Goal: Task Accomplishment & Management: Use online tool/utility

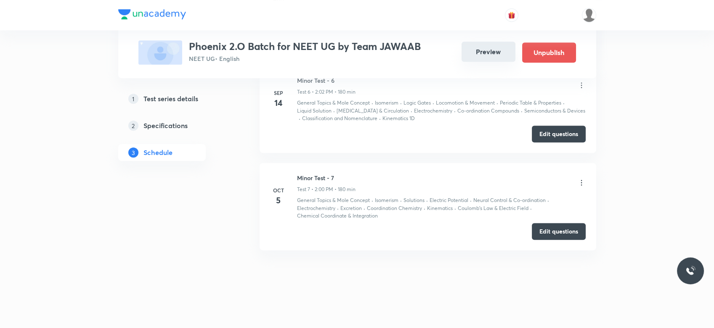
click at [487, 56] on button "Preview" at bounding box center [488, 52] width 54 height 20
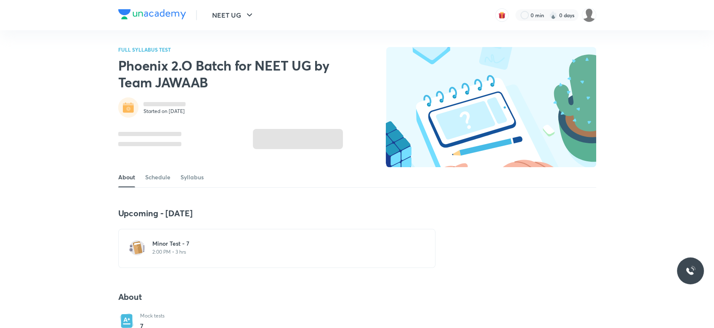
click at [205, 248] on div "Minor Test - 7 2:00 PM • 3 hrs" at bounding box center [281, 248] width 259 height 16
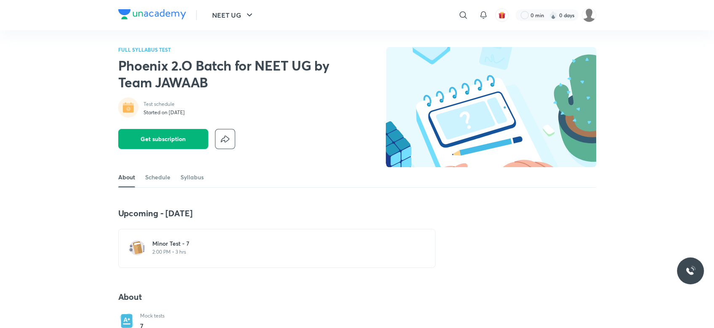
scroll to position [663, 0]
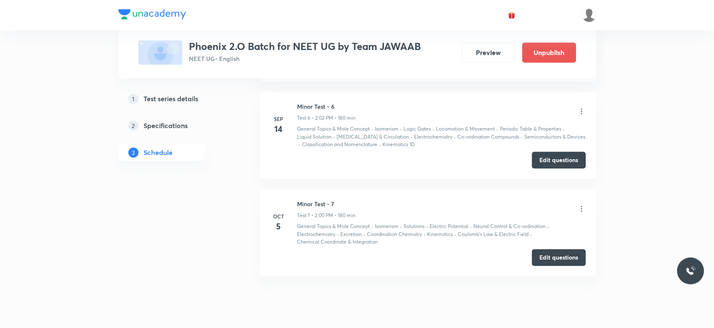
scroll to position [896, 0]
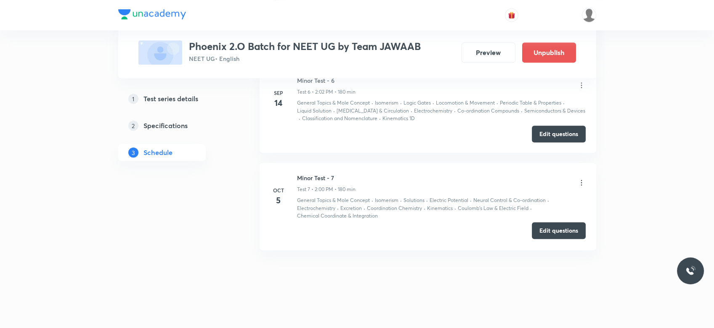
click at [545, 237] on button "Edit questions" at bounding box center [559, 230] width 54 height 17
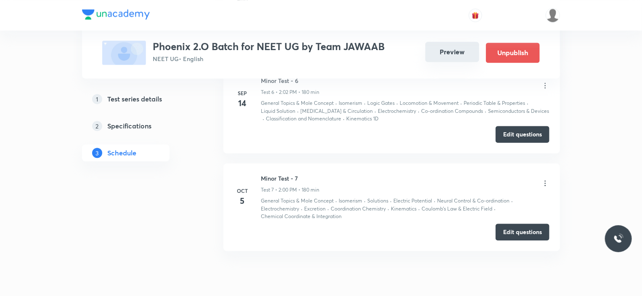
click at [458, 56] on button "Preview" at bounding box center [452, 52] width 54 height 20
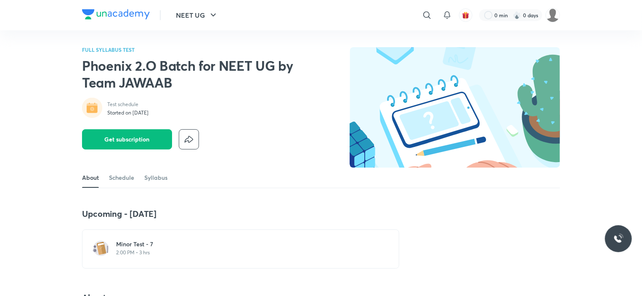
click at [177, 241] on h6 "Minor Test - 7" at bounding box center [245, 244] width 259 height 8
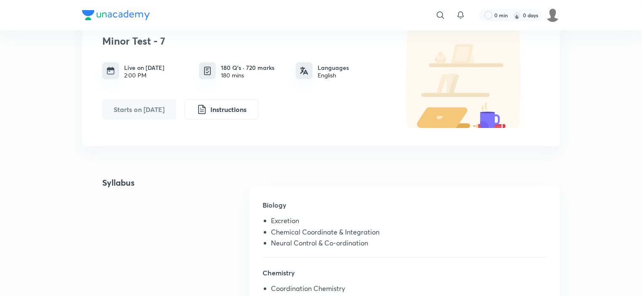
scroll to position [84, 0]
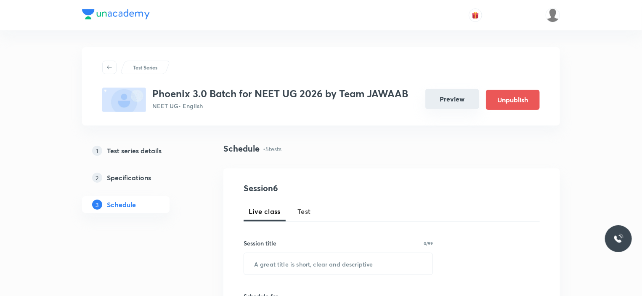
click at [452, 101] on button "Preview" at bounding box center [452, 99] width 54 height 20
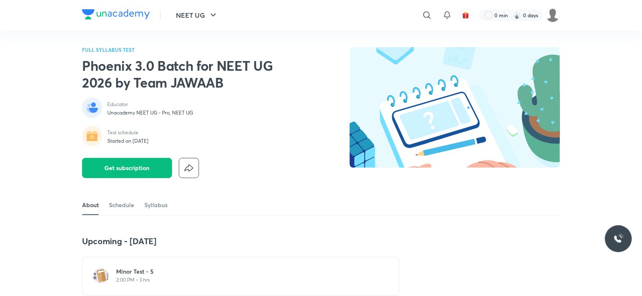
click at [159, 271] on h6 "Minor Test - 5" at bounding box center [245, 271] width 259 height 8
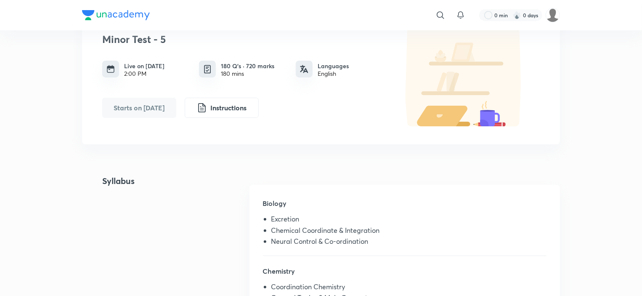
scroll to position [168, 0]
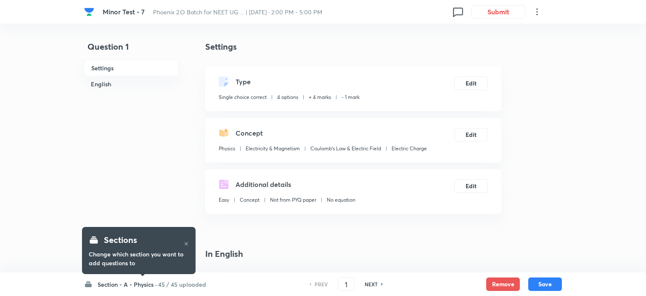
checkbox input "true"
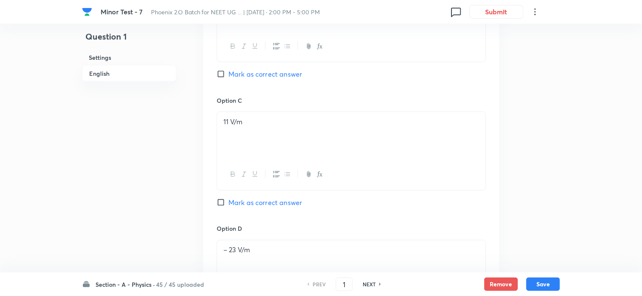
scroll to position [589, 0]
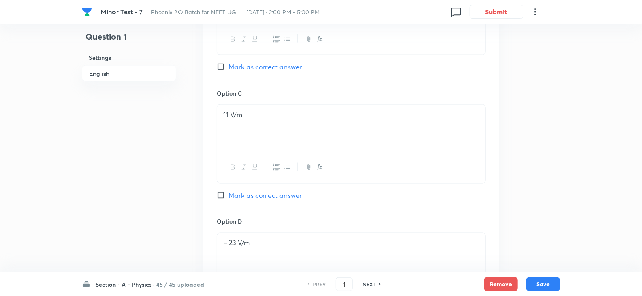
click at [185, 268] on h6 "45 / 45 uploaded" at bounding box center [180, 284] width 48 height 9
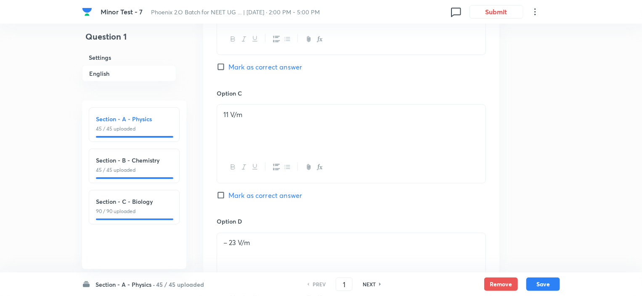
click at [131, 208] on p "90 / 90 uploaded" at bounding box center [134, 211] width 77 height 8
type input "91"
checkbox input "false"
checkbox input "true"
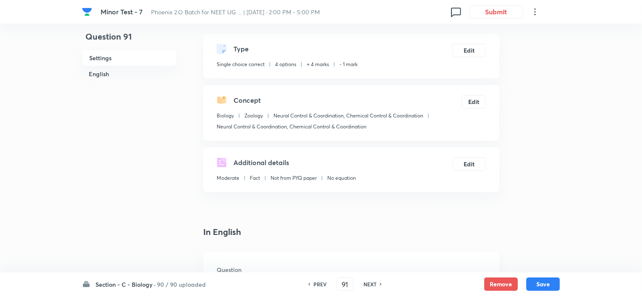
scroll to position [84, 0]
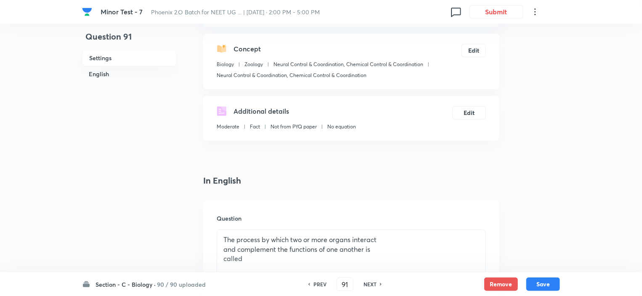
click at [366, 268] on h6 "NEXT" at bounding box center [369, 284] width 13 height 8
type input "92"
checkbox input "false"
checkbox input "true"
click at [366, 268] on h6 "NEXT" at bounding box center [369, 284] width 13 height 8
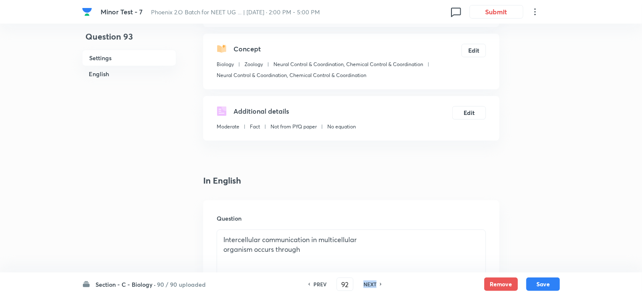
type input "93"
checkbox input "true"
click at [366, 268] on h6 "NEXT" at bounding box center [369, 284] width 13 height 8
type input "94"
checkbox input "false"
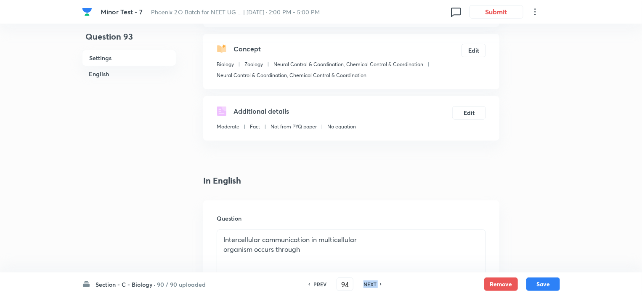
click at [366, 268] on h6 "NEXT" at bounding box center [369, 284] width 13 height 8
checkbox input "true"
type input "95"
checkbox input "true"
click at [366, 268] on h6 "NEXT" at bounding box center [369, 284] width 13 height 8
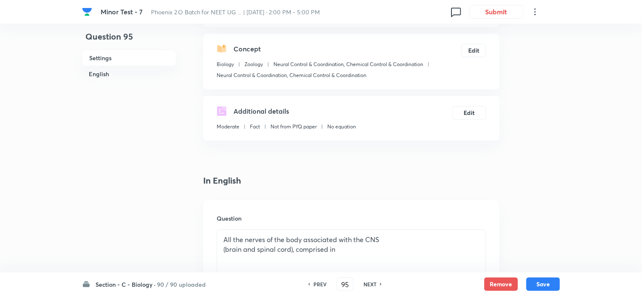
type input "96"
checkbox input "false"
checkbox input "true"
click at [366, 268] on h6 "NEXT" at bounding box center [369, 284] width 13 height 8
type input "97"
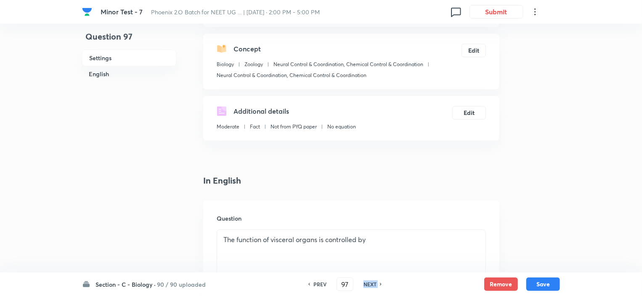
checkbox input "false"
checkbox input "true"
click at [366, 268] on h6 "NEXT" at bounding box center [369, 284] width 13 height 8
type input "98"
checkbox input "false"
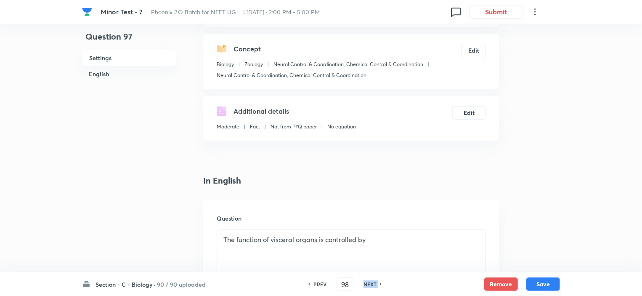
checkbox input "true"
click at [366, 268] on h6 "NEXT" at bounding box center [369, 284] width 13 height 8
type input "99"
checkbox input "false"
checkbox input "true"
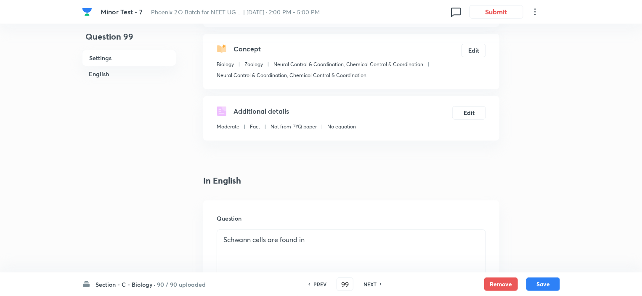
click at [366, 268] on h6 "NEXT" at bounding box center [369, 284] width 13 height 8
type input "100"
checkbox input "false"
checkbox input "true"
click at [366, 268] on h6 "NEXT" at bounding box center [369, 284] width 13 height 8
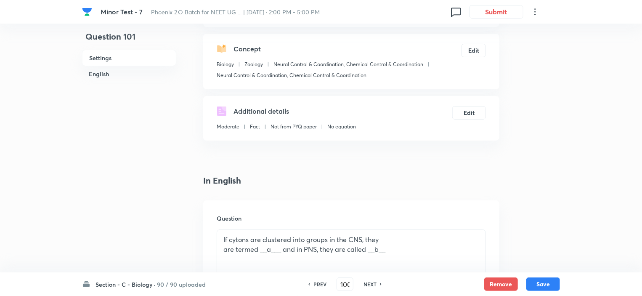
type input "101"
checkbox input "false"
checkbox input "true"
click at [366, 268] on h6 "NEXT" at bounding box center [369, 284] width 13 height 8
type input "102"
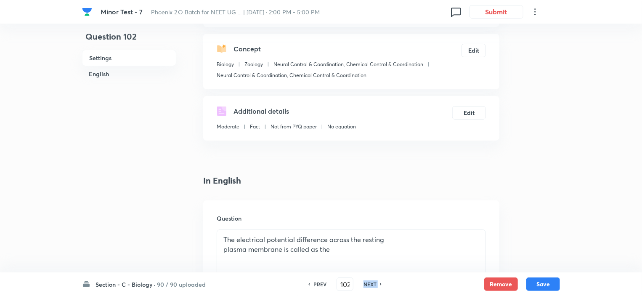
checkbox input "true"
click at [366, 268] on h6 "NEXT" at bounding box center [369, 284] width 13 height 8
type input "103"
checkbox input "false"
checkbox input "true"
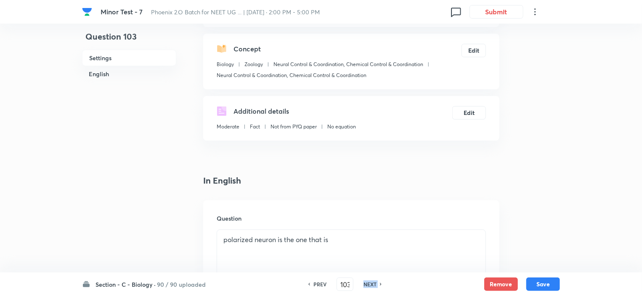
click at [366, 268] on h6 "NEXT" at bounding box center [369, 284] width 13 height 8
type input "104"
checkbox input "true"
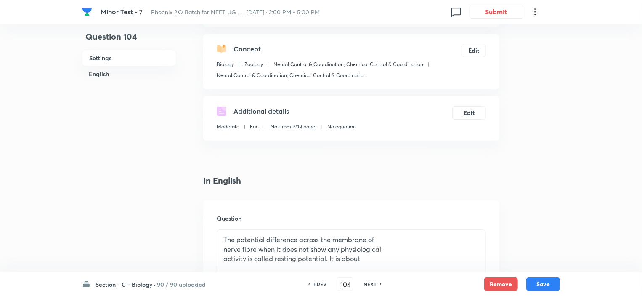
click at [365, 268] on h6 "NEXT" at bounding box center [369, 284] width 13 height 8
type input "105"
checkbox input "false"
checkbox input "true"
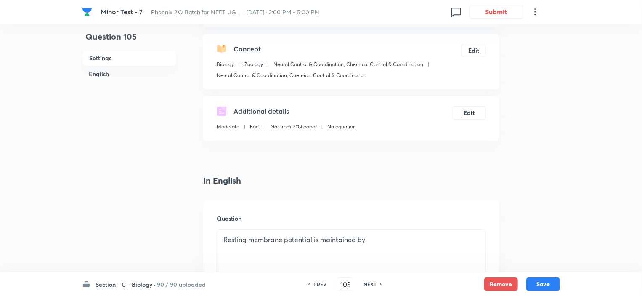
click at [365, 268] on h6 "NEXT" at bounding box center [369, 284] width 13 height 8
type input "106"
checkbox input "false"
checkbox input "true"
click at [365, 268] on h6 "NEXT" at bounding box center [369, 284] width 13 height 8
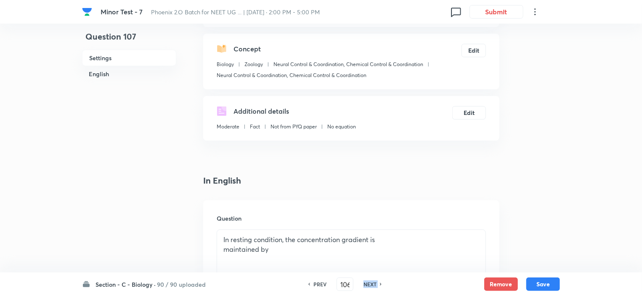
type input "107"
checkbox input "false"
checkbox input "true"
click at [365, 268] on h6 "NEXT" at bounding box center [369, 284] width 13 height 8
type input "108"
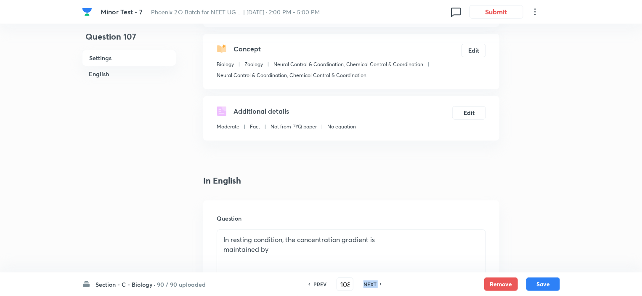
checkbox input "false"
checkbox input "true"
click at [365, 268] on h6 "NEXT" at bounding box center [369, 284] width 13 height 8
type input "109"
checkbox input "false"
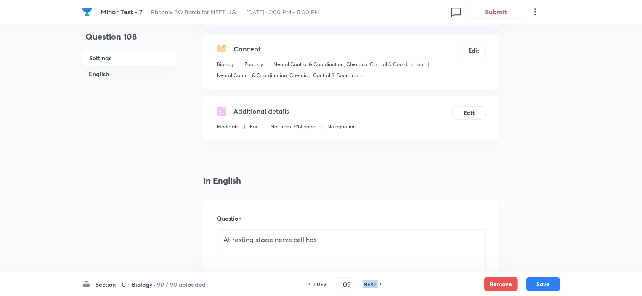
checkbox input "true"
click at [365, 268] on h6 "NEXT" at bounding box center [369, 284] width 13 height 8
type input "110"
checkbox input "false"
checkbox input "true"
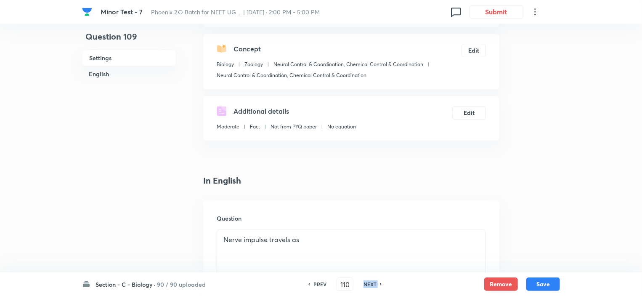
click at [365, 268] on h6 "NEXT" at bounding box center [369, 284] width 13 height 8
type input "111"
checkbox input "false"
checkbox input "true"
click at [365, 268] on h6 "NEXT" at bounding box center [369, 284] width 13 height 8
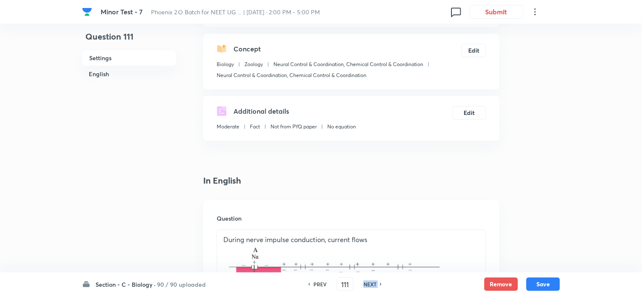
type input "112"
checkbox input "false"
checkbox input "true"
click at [365, 268] on h6 "NEXT" at bounding box center [369, 284] width 13 height 8
type input "113"
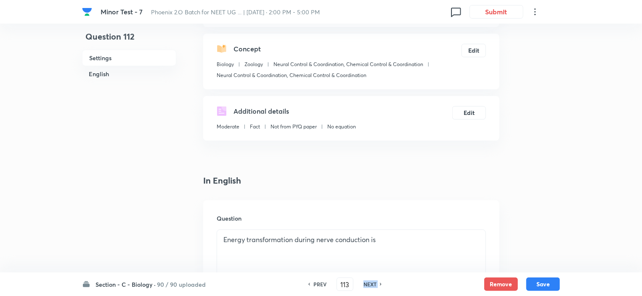
checkbox input "false"
checkbox input "true"
click at [365, 268] on h6 "NEXT" at bounding box center [369, 284] width 13 height 8
type input "114"
checkbox input "false"
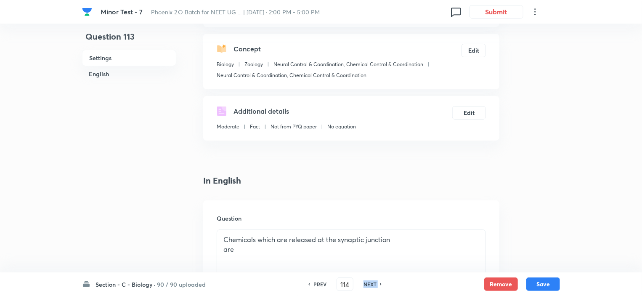
checkbox input "true"
click at [365, 268] on h6 "NEXT" at bounding box center [369, 284] width 13 height 8
type input "115"
checkbox input "true"
click at [365, 268] on h6 "NEXT" at bounding box center [369, 284] width 13 height 8
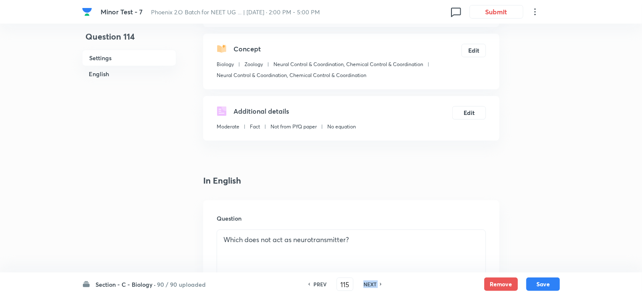
type input "116"
checkbox input "false"
checkbox input "true"
click at [365, 268] on h6 "NEXT" at bounding box center [369, 284] width 13 height 8
type input "117"
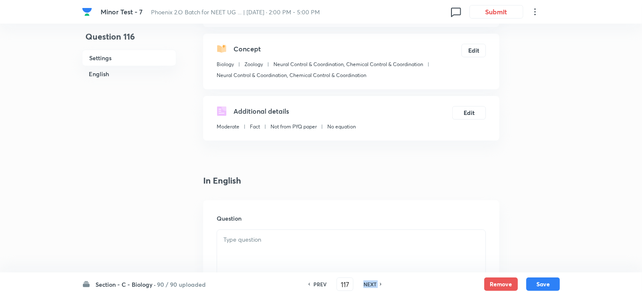
checkbox input "false"
checkbox input "true"
click at [365, 268] on h6 "NEXT" at bounding box center [369, 284] width 13 height 8
type input "118"
checkbox input "false"
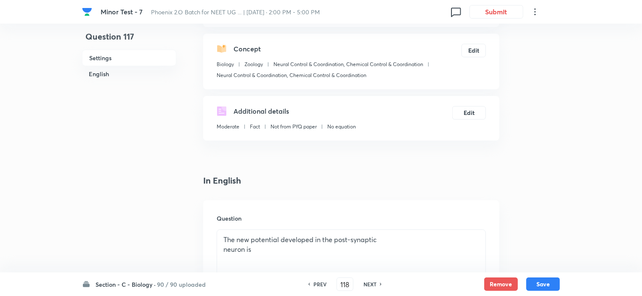
checkbox input "true"
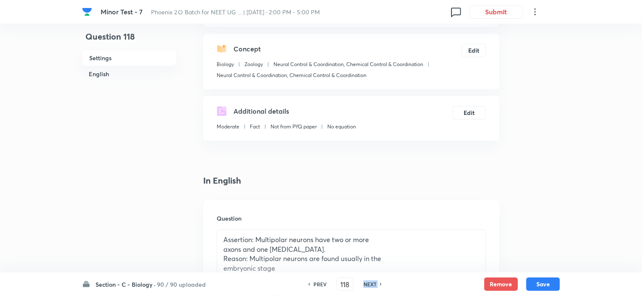
click at [365, 268] on h6 "NEXT" at bounding box center [369, 284] width 13 height 8
type input "119"
checkbox input "false"
checkbox input "true"
click at [365, 268] on h6 "NEXT" at bounding box center [369, 284] width 13 height 8
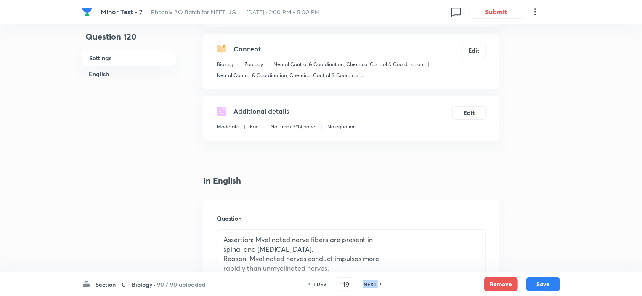
type input "120"
checkbox input "false"
checkbox input "true"
click at [365, 268] on h6 "NEXT" at bounding box center [369, 284] width 13 height 8
type input "121"
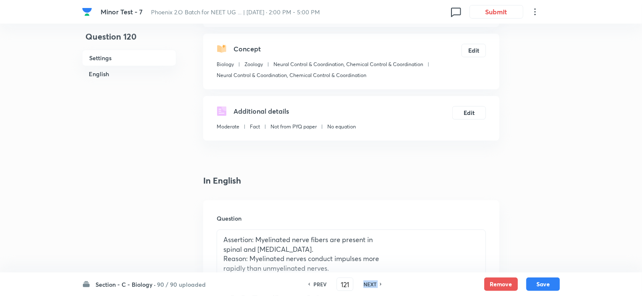
checkbox input "false"
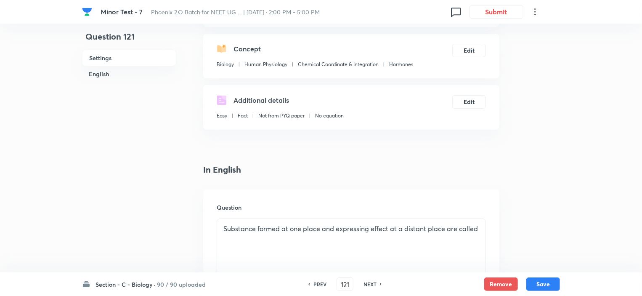
checkbox input "true"
click at [365, 268] on h6 "NEXT" at bounding box center [369, 284] width 13 height 8
type input "122"
checkbox input "true"
click at [365, 268] on h6 "NEXT" at bounding box center [369, 284] width 13 height 8
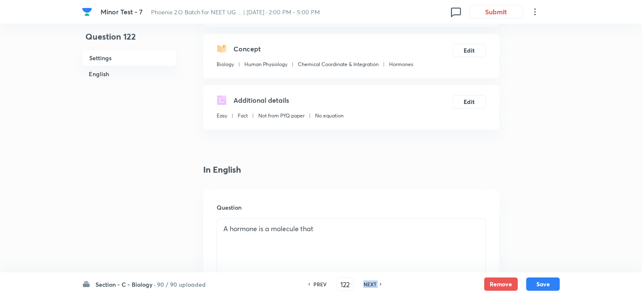
type input "123"
checkbox input "true"
click at [365, 268] on h6 "NEXT" at bounding box center [369, 284] width 13 height 8
type input "124"
checkbox input "false"
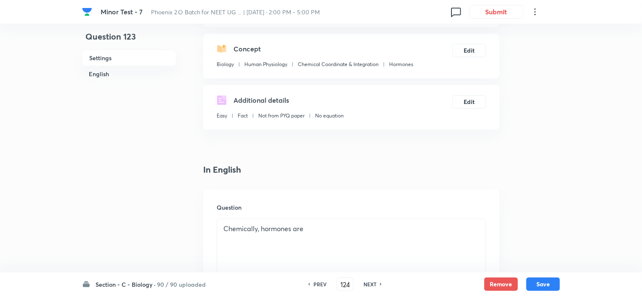
checkbox input "true"
click at [365, 268] on h6 "NEXT" at bounding box center [369, 284] width 13 height 8
type input "125"
checkbox input "false"
checkbox input "true"
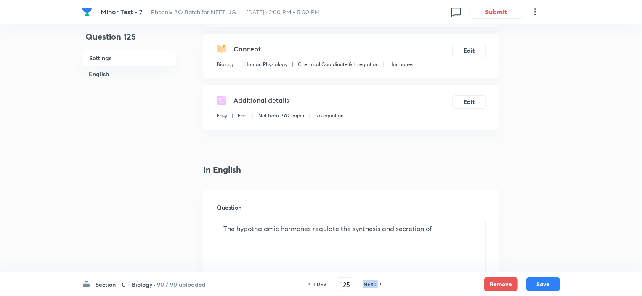
click at [365, 268] on h6 "NEXT" at bounding box center [369, 284] width 13 height 8
type input "126"
checkbox input "true"
click at [365, 268] on h6 "NEXT" at bounding box center [369, 284] width 13 height 8
type input "127"
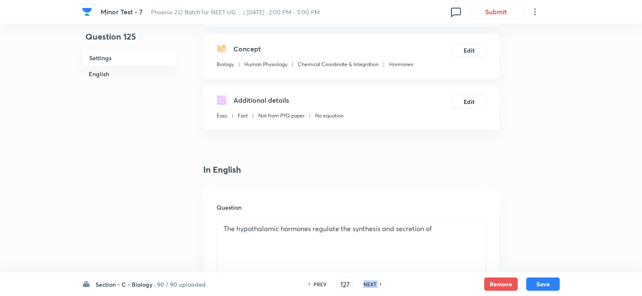
checkbox input "false"
checkbox input "true"
click at [365, 268] on h6 "NEXT" at bounding box center [369, 284] width 13 height 8
type input "128"
checkbox input "false"
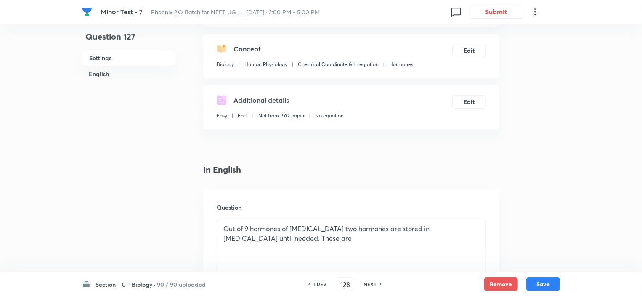
checkbox input "true"
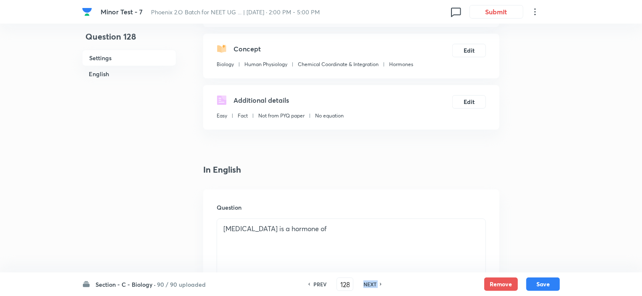
click at [365, 268] on h6 "NEXT" at bounding box center [369, 284] width 13 height 8
type input "129"
checkbox input "false"
checkbox input "true"
click at [365, 268] on h6 "NEXT" at bounding box center [369, 284] width 13 height 8
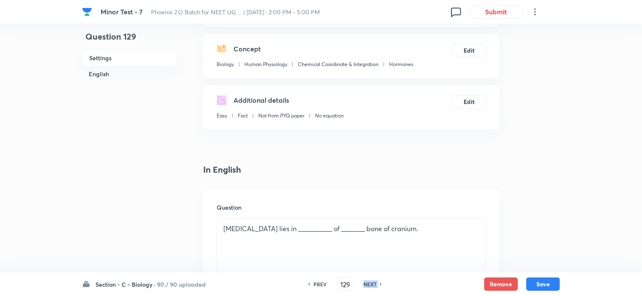
type input "130"
checkbox input "false"
checkbox input "true"
click at [365, 268] on h6 "NEXT" at bounding box center [369, 284] width 13 height 8
type input "131"
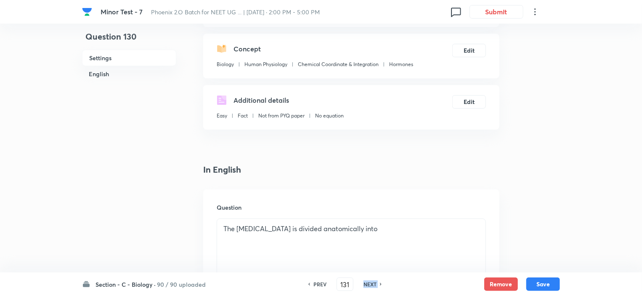
checkbox input "true"
click at [365, 268] on h6 "NEXT" at bounding box center [369, 284] width 13 height 8
type input "132"
checkbox input "true"
click at [365, 268] on h6 "NEXT" at bounding box center [369, 284] width 13 height 8
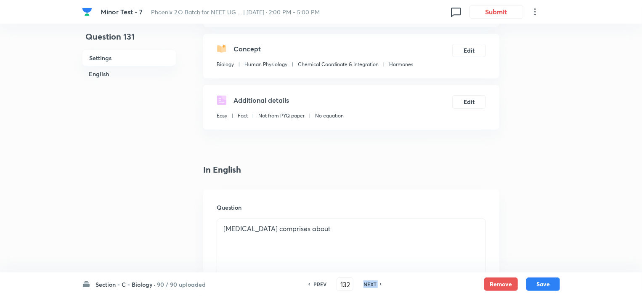
type input "133"
checkbox input "false"
checkbox input "true"
click at [365, 268] on h6 "NEXT" at bounding box center [369, 284] width 13 height 8
type input "134"
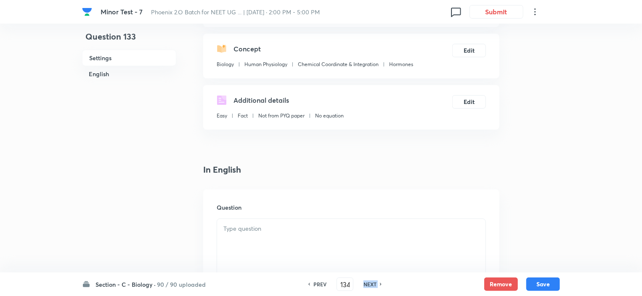
checkbox input "false"
checkbox input "true"
click at [365, 268] on h6 "NEXT" at bounding box center [369, 284] width 13 height 8
type input "135"
checkbox input "false"
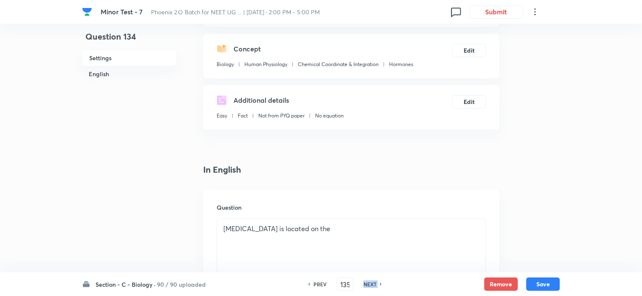
checkbox input "true"
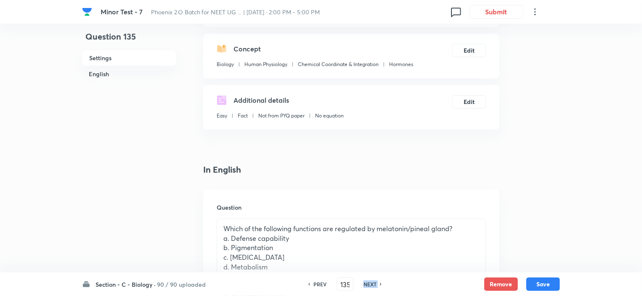
click at [365, 268] on h6 "NEXT" at bounding box center [369, 284] width 13 height 8
type input "136"
checkbox input "false"
checkbox input "true"
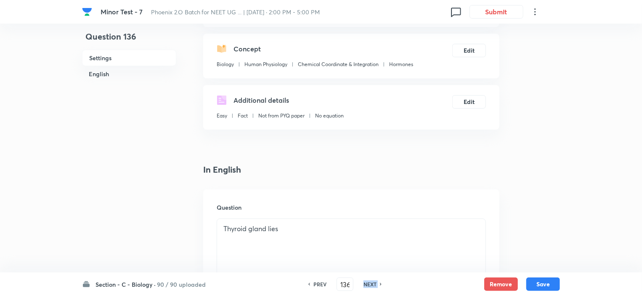
click at [365, 268] on h6 "NEXT" at bounding box center [369, 284] width 13 height 8
type input "137"
checkbox input "false"
checkbox input "true"
click at [365, 268] on h6 "NEXT" at bounding box center [369, 284] width 13 height 8
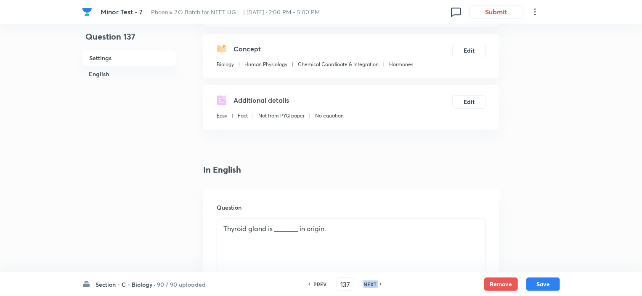
type input "138"
checkbox input "true"
click at [365, 268] on h6 "NEXT" at bounding box center [369, 284] width 13 height 8
type input "139"
checkbox input "false"
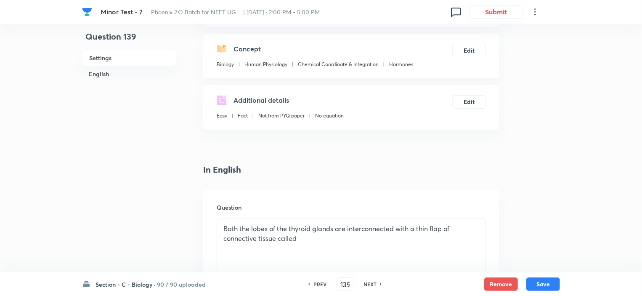
checkbox input "true"
click at [365, 268] on h6 "NEXT" at bounding box center [369, 284] width 13 height 8
type input "140"
checkbox input "false"
checkbox input "true"
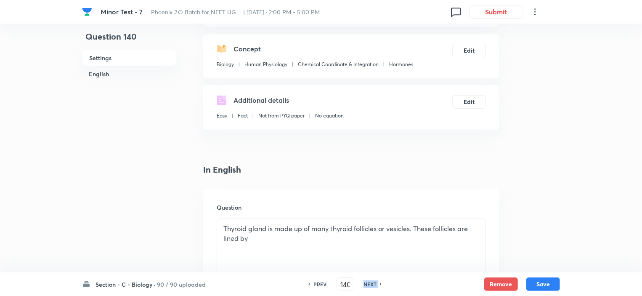
click at [365, 268] on h6 "NEXT" at bounding box center [369, 284] width 13 height 8
type input "141"
checkbox input "true"
click at [365, 268] on h6 "NEXT" at bounding box center [369, 284] width 13 height 8
type input "142"
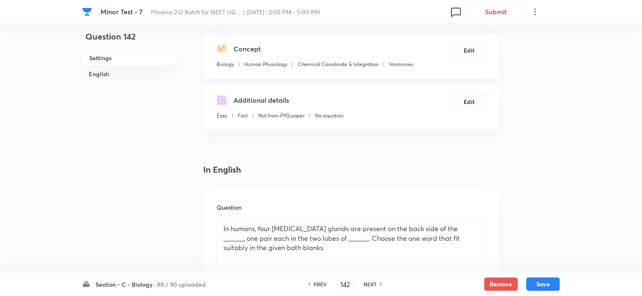
checkbox input "true"
click at [365, 268] on h6 "NEXT" at bounding box center [369, 284] width 13 height 8
type input "143"
checkbox input "false"
checkbox input "true"
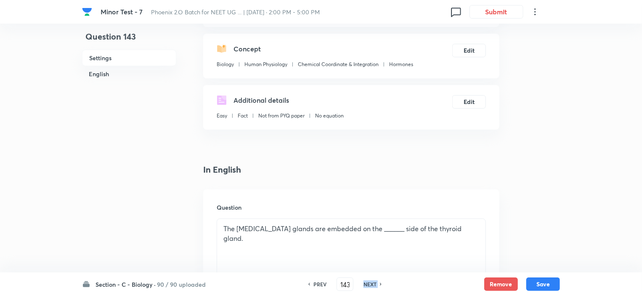
click at [365, 268] on h6 "NEXT" at bounding box center [369, 284] width 13 height 8
type input "144"
checkbox input "false"
checkbox input "true"
click at [365, 268] on h6 "NEXT" at bounding box center [369, 284] width 13 height 8
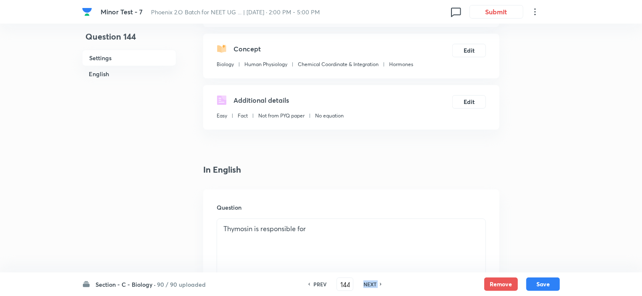
type input "145"
checkbox input "false"
checkbox input "true"
click at [365, 268] on h6 "NEXT" at bounding box center [369, 284] width 13 height 8
type input "146"
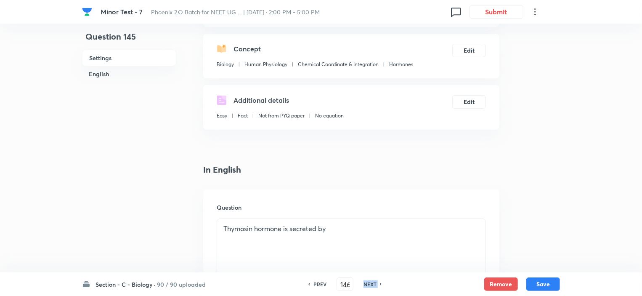
checkbox input "true"
click at [365, 268] on h6 "NEXT" at bounding box center [369, 284] width 13 height 8
type input "147"
checkbox input "false"
checkbox input "true"
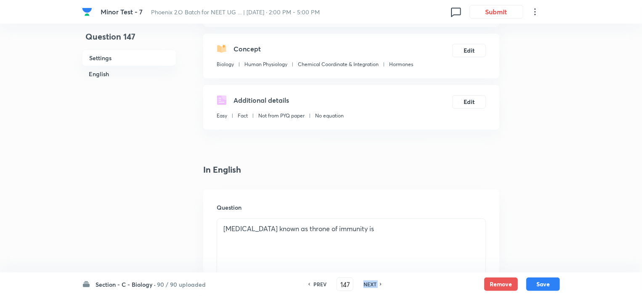
click at [365, 268] on h6 "NEXT" at bounding box center [369, 284] width 13 height 8
type input "148"
checkbox input "false"
checkbox input "true"
click at [365, 268] on h6 "NEXT" at bounding box center [369, 284] width 13 height 8
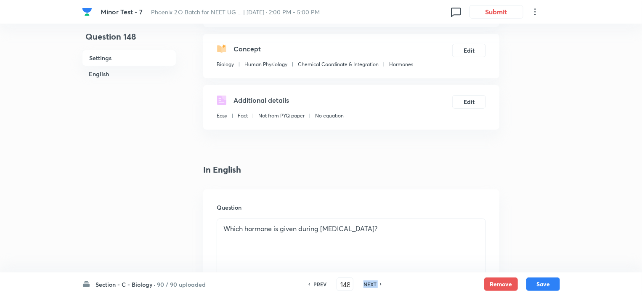
type input "149"
checkbox input "false"
checkbox input "true"
click at [365, 268] on h6 "NEXT" at bounding box center [369, 284] width 13 height 8
type input "150"
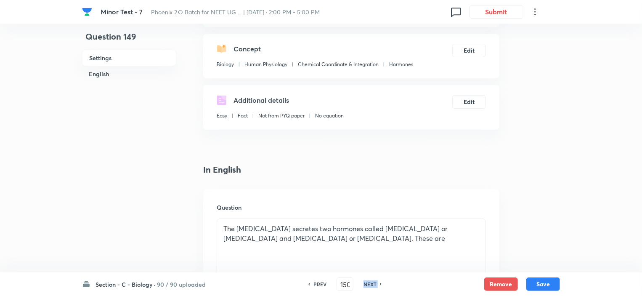
checkbox input "false"
checkbox input "true"
click at [365, 268] on h6 "NEXT" at bounding box center [369, 284] width 13 height 8
type input "151"
checkbox input "false"
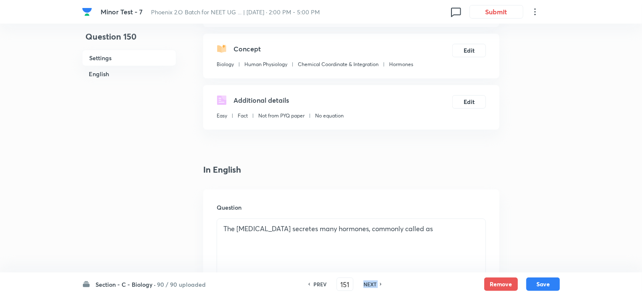
checkbox input "true"
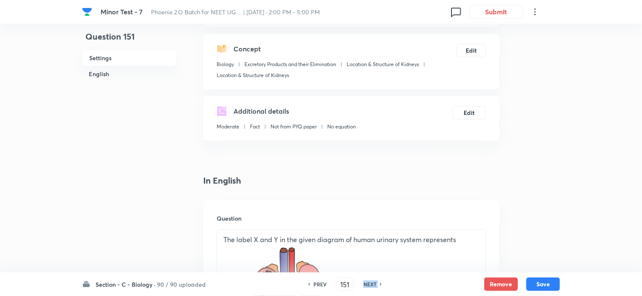
click at [365, 268] on h6 "NEXT" at bounding box center [369, 284] width 13 height 8
type input "152"
checkbox input "false"
checkbox input "true"
click at [365, 268] on h6 "NEXT" at bounding box center [369, 284] width 13 height 8
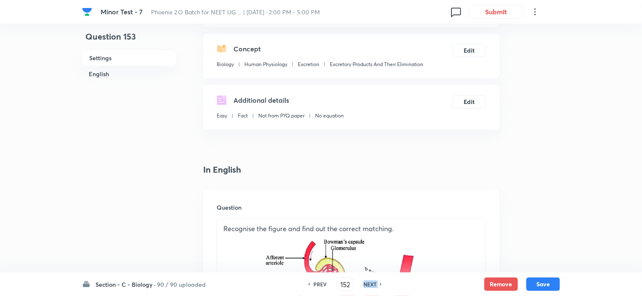
type input "153"
checkbox input "false"
checkbox input "true"
click at [365, 268] on h6 "NEXT" at bounding box center [369, 284] width 13 height 8
type input "154"
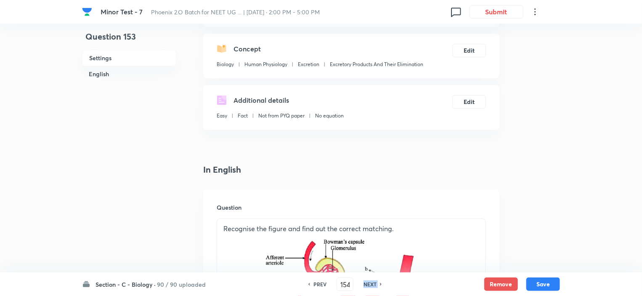
checkbox input "false"
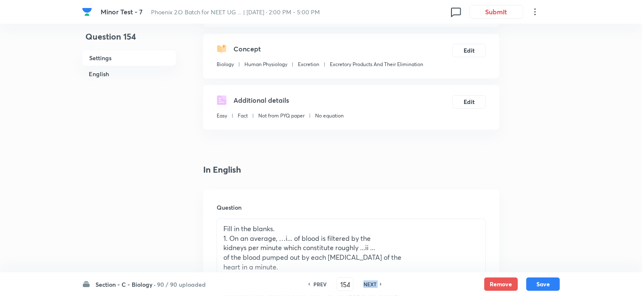
checkbox input "true"
click at [365, 268] on h6 "NEXT" at bounding box center [369, 284] width 13 height 8
type input "155"
checkbox input "false"
checkbox input "true"
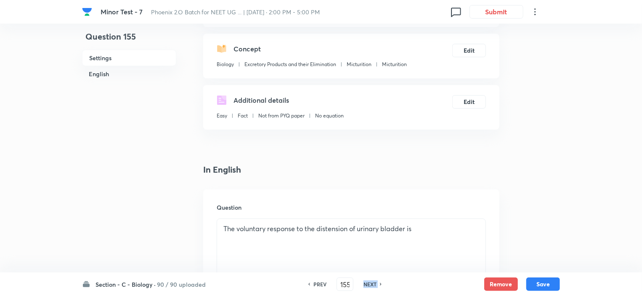
click at [365, 268] on h6 "NEXT" at bounding box center [369, 284] width 13 height 8
type input "156"
checkbox input "false"
checkbox input "true"
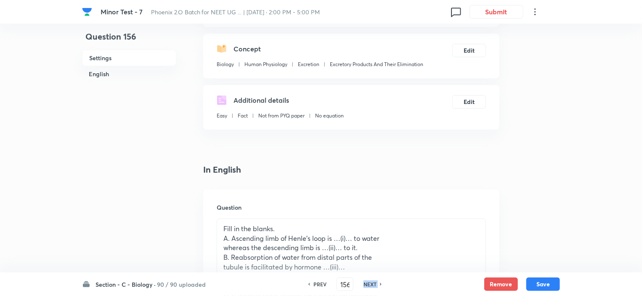
click at [365, 268] on h6 "NEXT" at bounding box center [369, 284] width 13 height 8
type input "157"
checkbox input "false"
checkbox input "true"
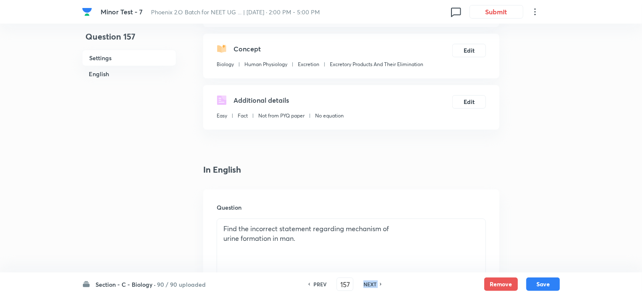
click at [365, 268] on h6 "NEXT" at bounding box center [369, 284] width 13 height 8
type input "158"
checkbox input "false"
checkbox input "true"
click at [365, 268] on h6 "NEXT" at bounding box center [369, 284] width 13 height 8
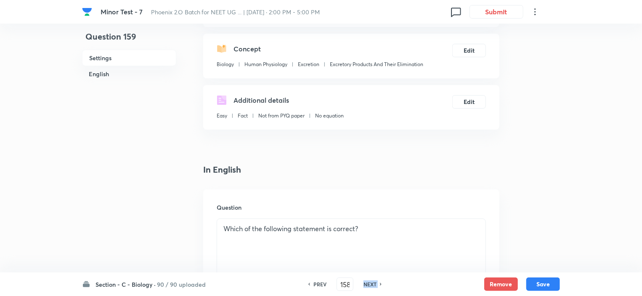
type input "159"
checkbox input "true"
click at [365, 268] on h6 "NEXT" at bounding box center [369, 284] width 13 height 8
type input "160"
checkbox input "false"
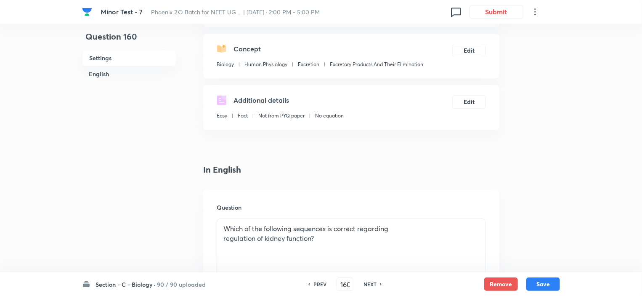
checkbox input "true"
click at [365, 268] on h6 "NEXT" at bounding box center [369, 284] width 13 height 8
type input "161"
checkbox input "false"
checkbox input "true"
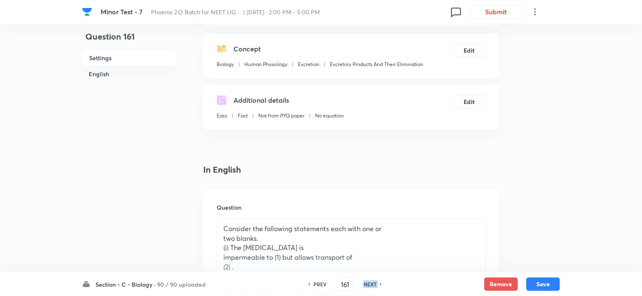
click at [365, 268] on h6 "NEXT" at bounding box center [369, 284] width 13 height 8
type input "162"
click at [365, 268] on h6 "NEXT" at bounding box center [369, 284] width 13 height 8
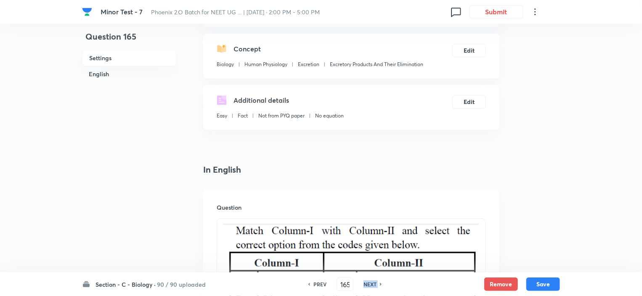
click at [365, 268] on h6 "NEXT" at bounding box center [369, 284] width 13 height 8
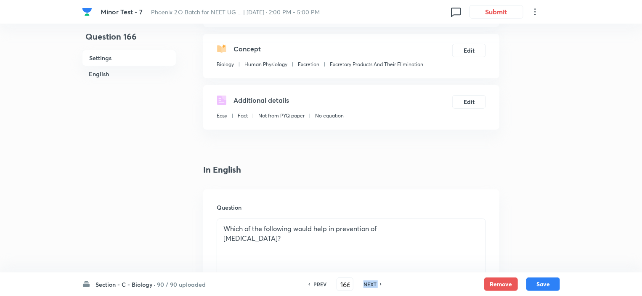
click at [365, 268] on h6 "NEXT" at bounding box center [369, 284] width 13 height 8
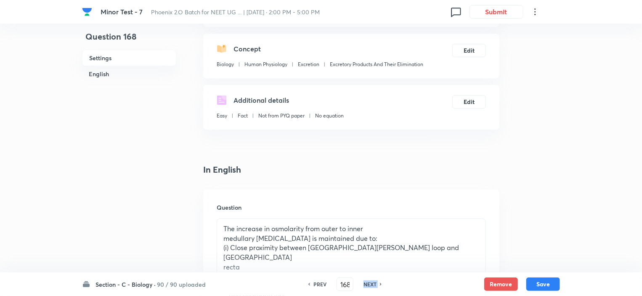
click at [365, 268] on h6 "NEXT" at bounding box center [369, 284] width 13 height 8
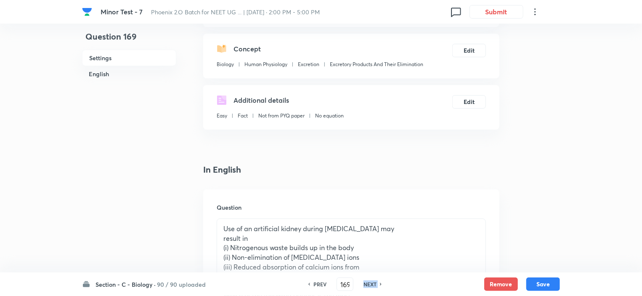
click at [365, 268] on h6 "NEXT" at bounding box center [369, 284] width 13 height 8
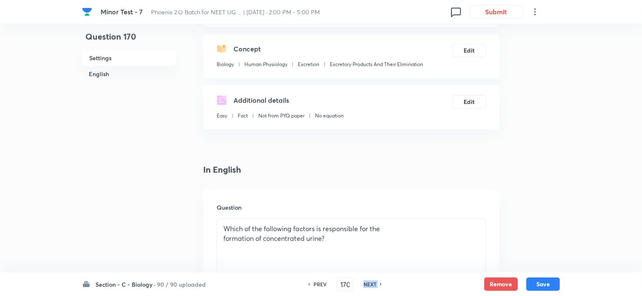
click at [365, 268] on h6 "NEXT" at bounding box center [369, 284] width 13 height 8
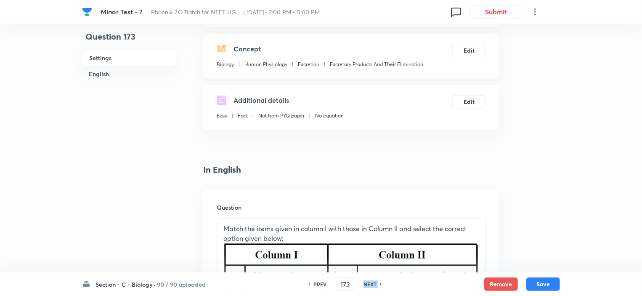
click at [365, 268] on h6 "NEXT" at bounding box center [369, 284] width 13 height 8
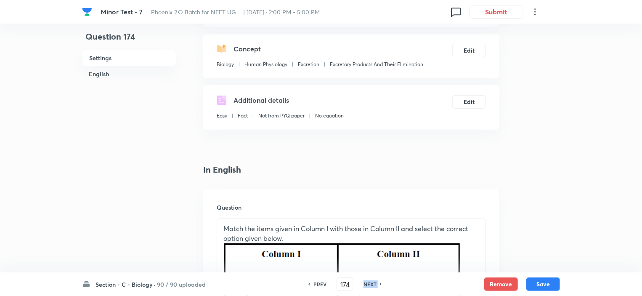
click at [365, 268] on h6 "NEXT" at bounding box center [369, 284] width 13 height 8
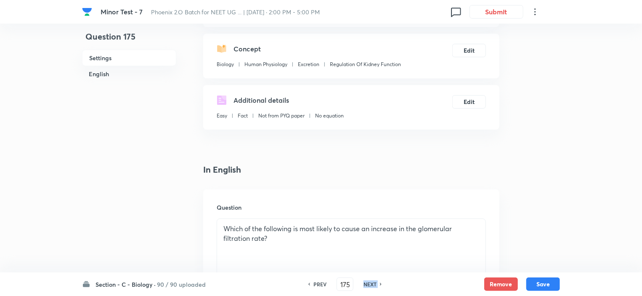
click at [365, 268] on h6 "NEXT" at bounding box center [369, 284] width 13 height 8
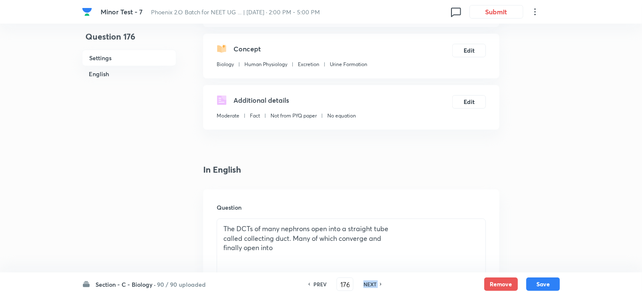
click at [365, 268] on h6 "NEXT" at bounding box center [369, 284] width 13 height 8
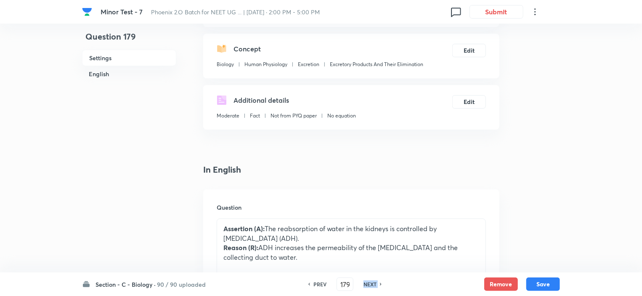
click at [365, 268] on h6 "NEXT" at bounding box center [369, 284] width 13 height 8
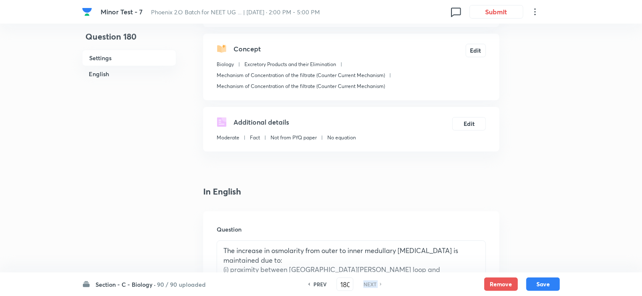
click at [365, 268] on h6 "NEXT" at bounding box center [369, 284] width 13 height 8
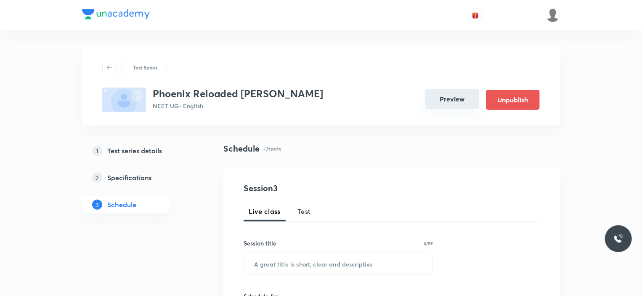
click at [458, 99] on button "Preview" at bounding box center [452, 99] width 54 height 20
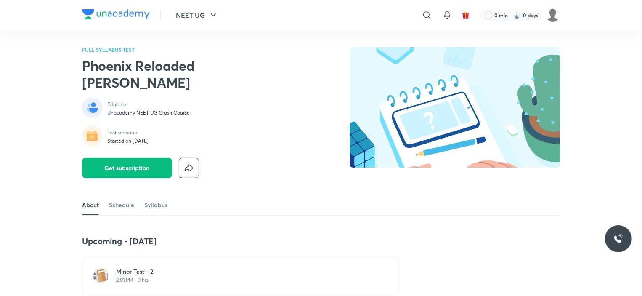
click at [143, 276] on p "2:01 PM • 3 hrs" at bounding box center [245, 279] width 259 height 7
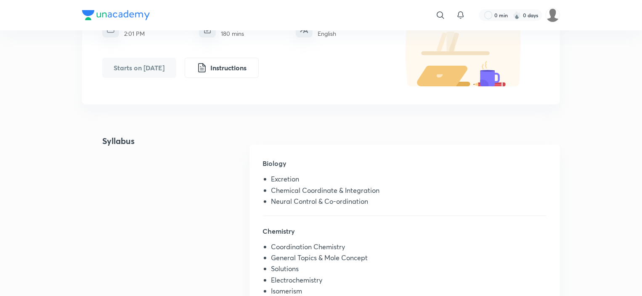
scroll to position [168, 0]
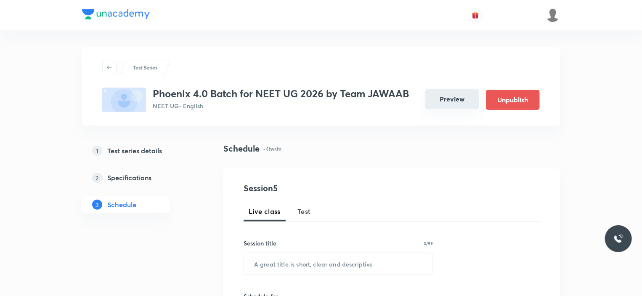
click at [464, 100] on button "Preview" at bounding box center [452, 99] width 54 height 20
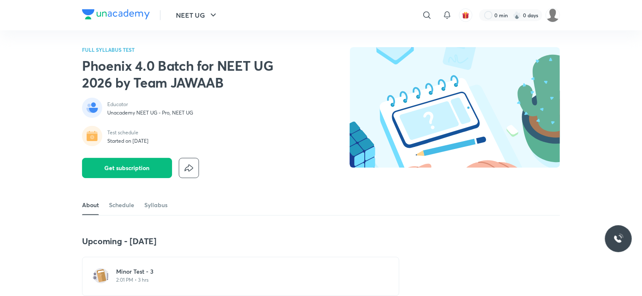
click at [141, 257] on div "Minor Test - 3 2:01 PM • 3 hrs" at bounding box center [240, 276] width 317 height 39
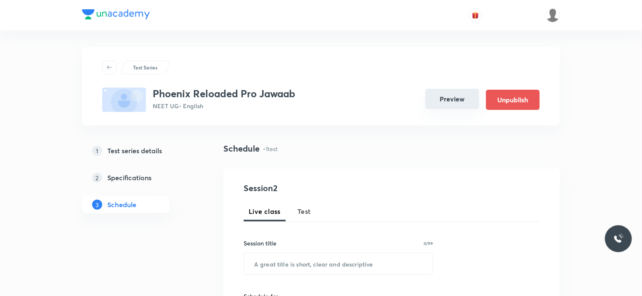
click at [456, 97] on button "Preview" at bounding box center [452, 99] width 54 height 20
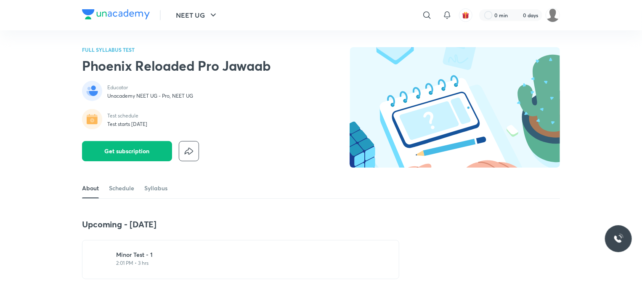
click at [153, 260] on p "2:01 PM • 3 hrs" at bounding box center [245, 262] width 259 height 7
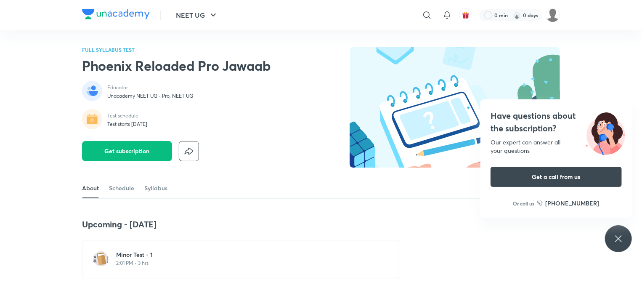
click at [140, 261] on p "2:01 PM • 3 hrs" at bounding box center [245, 262] width 259 height 7
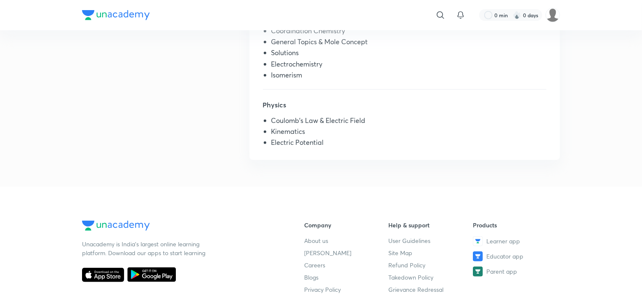
scroll to position [336, 0]
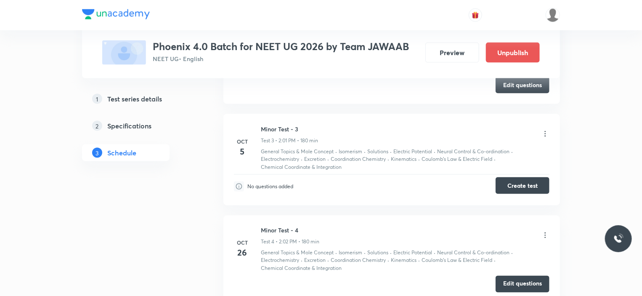
click at [514, 187] on button "Create test" at bounding box center [522, 185] width 54 height 17
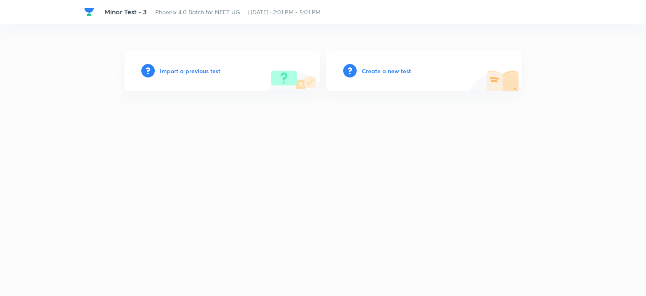
click at [190, 66] on h6 "Import a previous test" at bounding box center [190, 70] width 61 height 9
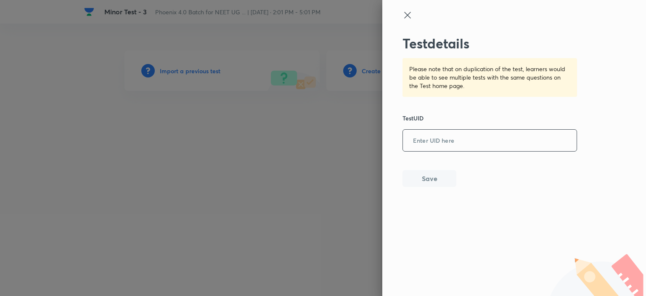
click at [443, 140] on input "text" at bounding box center [490, 140] width 174 height 21
paste input "XAFLCQJ6JA"
type input "XAFLCQJ6JA"
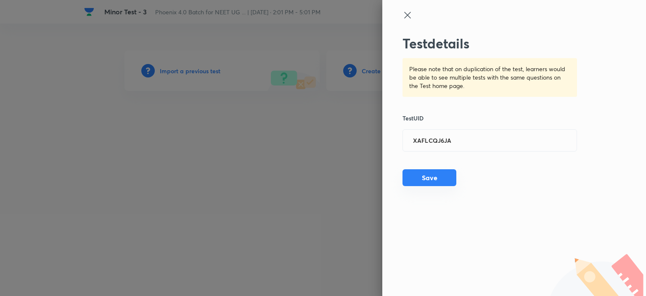
click at [436, 184] on button "Save" at bounding box center [429, 177] width 54 height 17
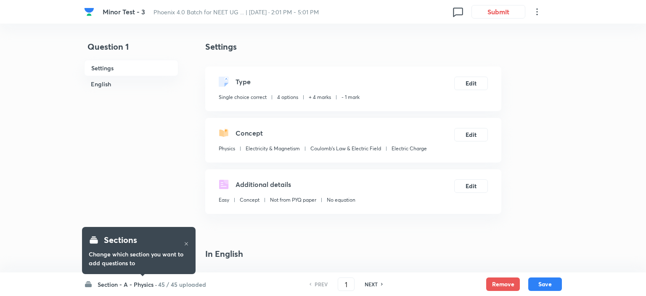
checkbox input "true"
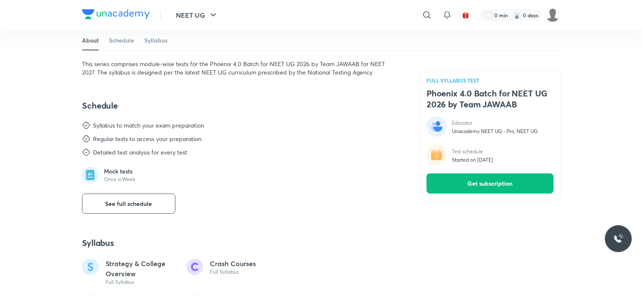
scroll to position [150, 0]
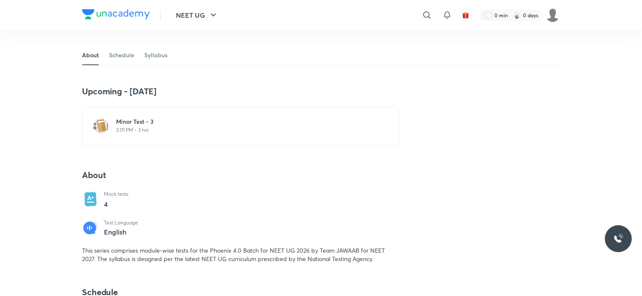
click at [118, 120] on h6 "Minor Test - 3" at bounding box center [245, 121] width 259 height 8
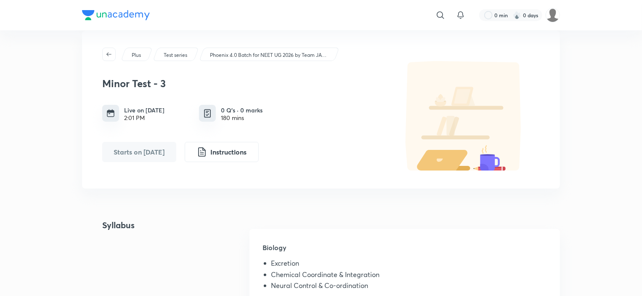
scroll to position [252, 0]
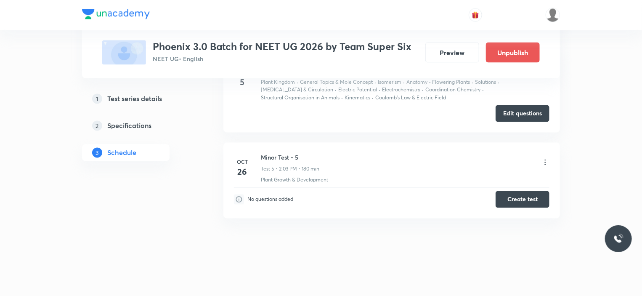
scroll to position [653, 0]
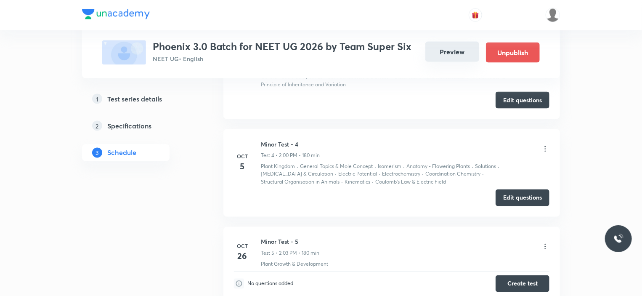
click at [456, 53] on button "Preview" at bounding box center [452, 52] width 54 height 20
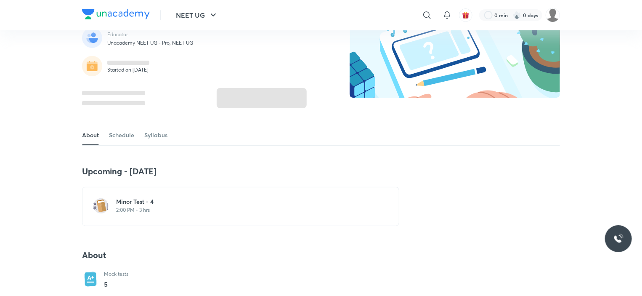
scroll to position [84, 0]
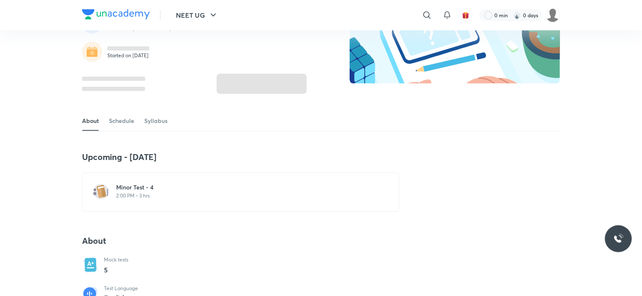
click at [168, 183] on h6 "Minor Test - 4" at bounding box center [245, 187] width 259 height 8
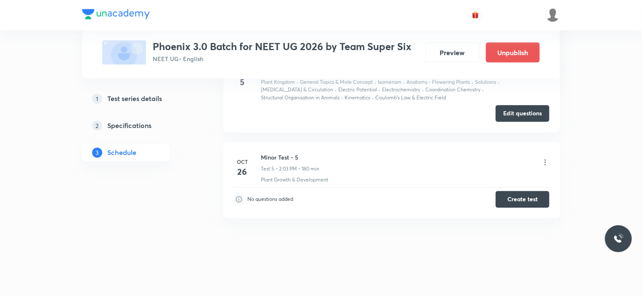
scroll to position [653, 0]
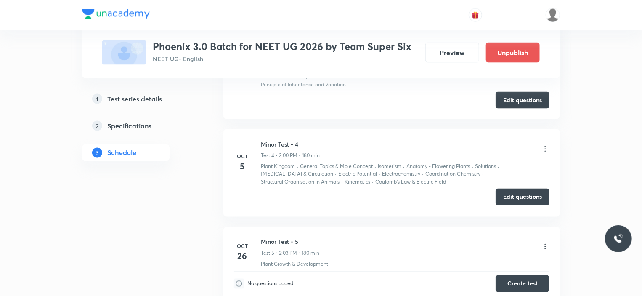
click at [509, 193] on button "Edit questions" at bounding box center [522, 196] width 54 height 17
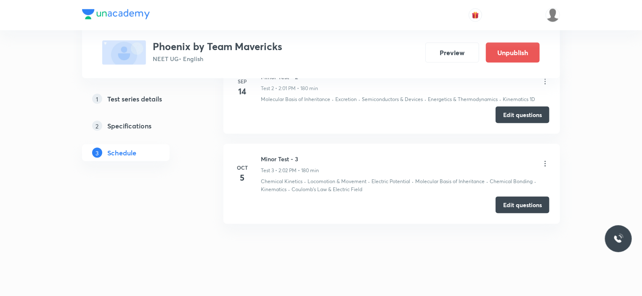
scroll to position [530, 0]
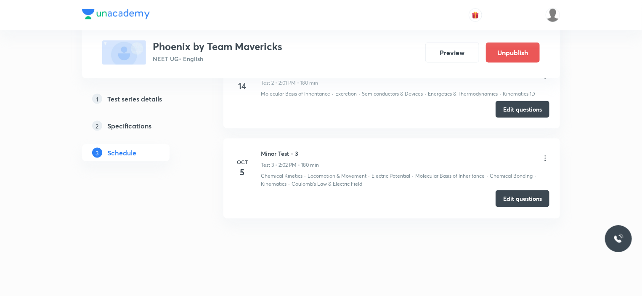
click at [514, 200] on button "Edit questions" at bounding box center [522, 198] width 54 height 17
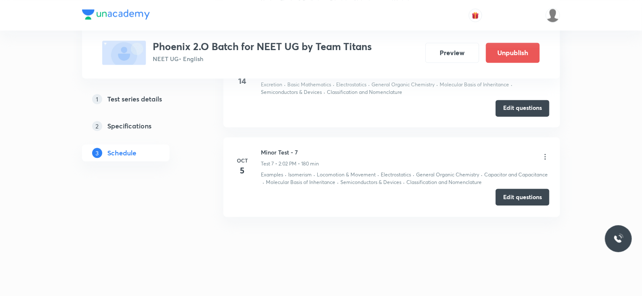
click at [511, 196] on button "Edit questions" at bounding box center [522, 196] width 54 height 17
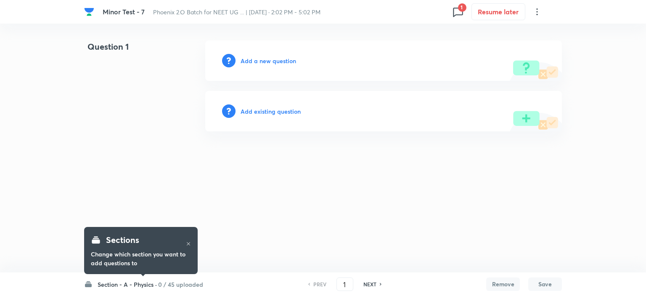
click at [160, 285] on h6 "0 / 45 uploaded" at bounding box center [180, 284] width 45 height 9
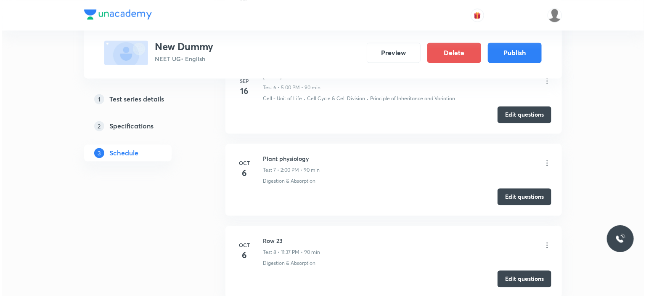
scroll to position [840, 0]
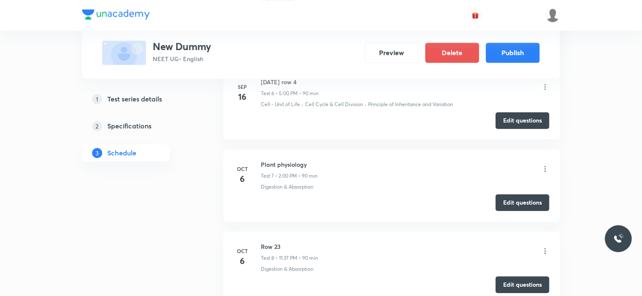
click at [547, 164] on icon at bounding box center [545, 168] width 8 height 8
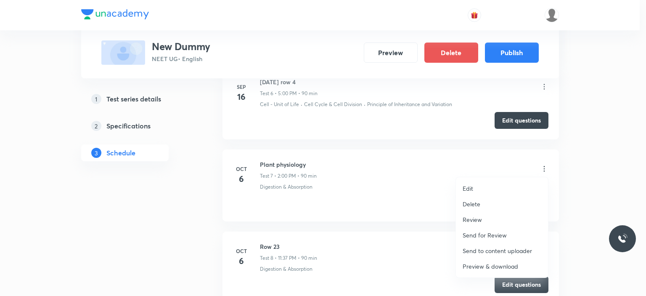
click at [484, 267] on p "Preview & download" at bounding box center [491, 266] width 56 height 9
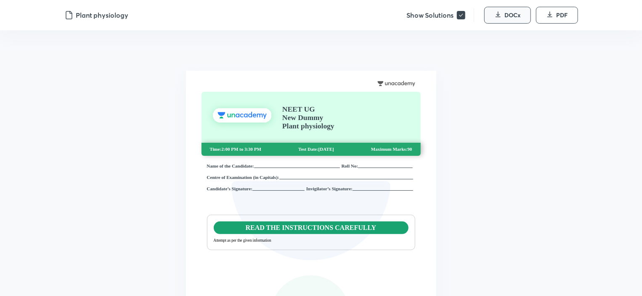
click at [499, 16] on icon "button" at bounding box center [498, 16] width 5 height 0
